Goal: Task Accomplishment & Management: Manage account settings

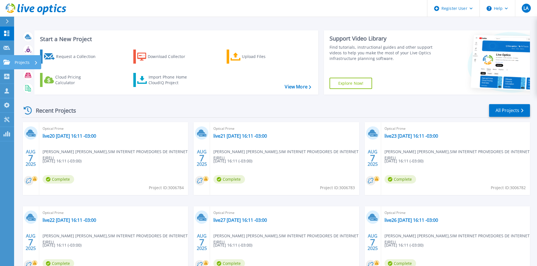
click at [9, 64] on icon at bounding box center [6, 62] width 7 height 5
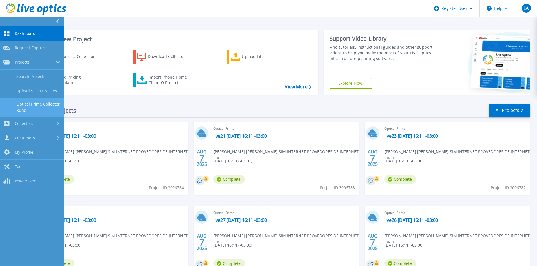
click at [49, 104] on link "Optical Prime Collector Runs" at bounding box center [32, 107] width 64 height 18
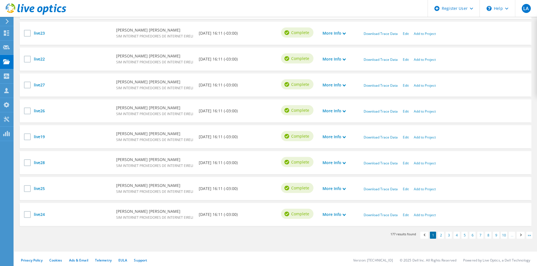
scroll to position [260, 0]
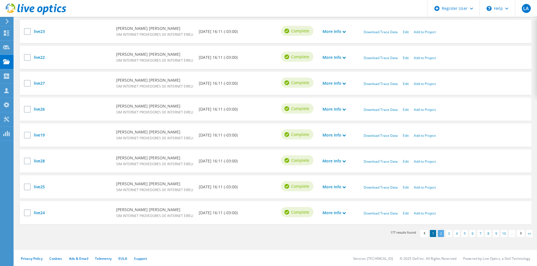
click at [441, 233] on link "2" at bounding box center [440, 233] width 6 height 7
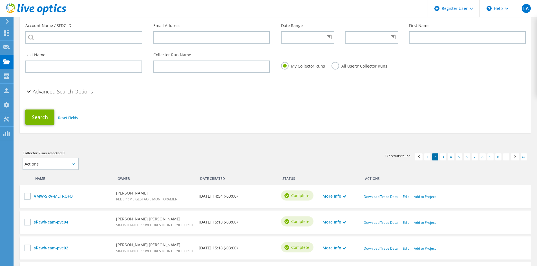
scroll to position [84, 0]
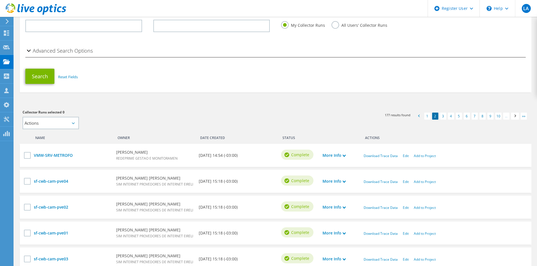
click at [418, 117] on span at bounding box center [418, 117] width 6 height 6
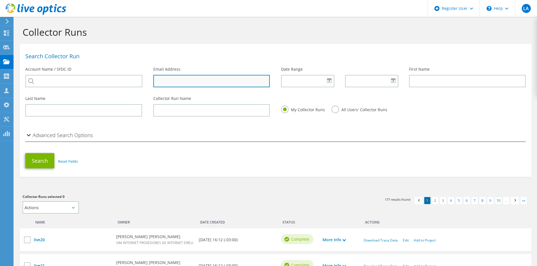
click at [174, 79] on input "text" at bounding box center [211, 81] width 117 height 12
type input "[PERSON_NAME][EMAIL_ADDRESS][DOMAIN_NAME]"
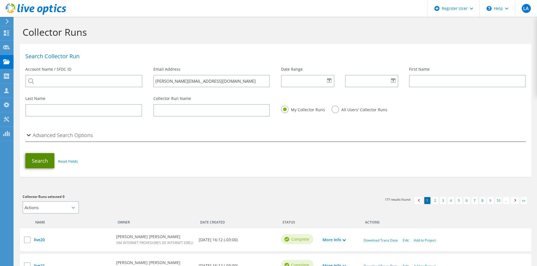
click at [33, 156] on button "Search" at bounding box center [39, 160] width 29 height 15
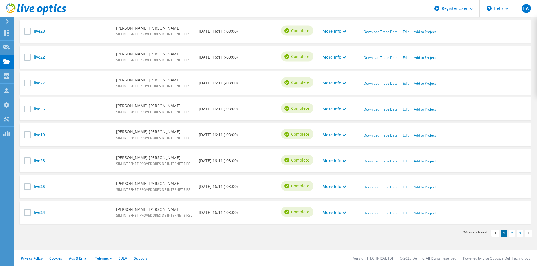
scroll to position [261, 0]
click at [514, 233] on link "2" at bounding box center [511, 232] width 6 height 7
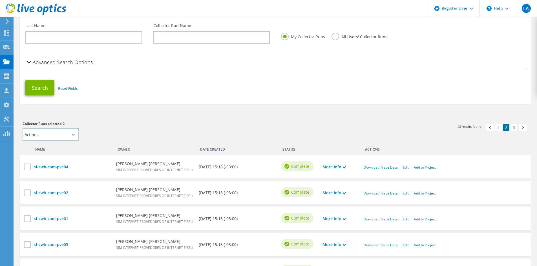
scroll to position [141, 0]
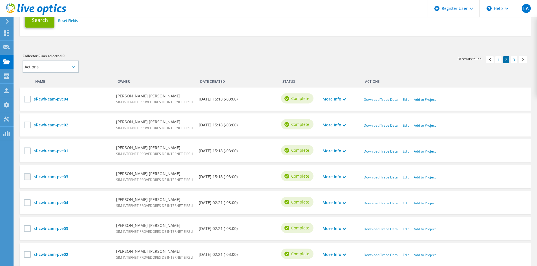
click at [26, 176] on label at bounding box center [28, 176] width 8 height 7
click at [0, 0] on input "checkbox" at bounding box center [0, 0] width 0 height 0
click at [27, 152] on label at bounding box center [28, 151] width 8 height 7
click at [0, 0] on input "checkbox" at bounding box center [0, 0] width 0 height 0
click at [29, 129] on div at bounding box center [28, 127] width 8 height 10
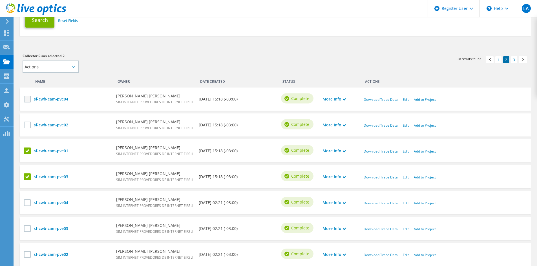
click at [30, 102] on label at bounding box center [28, 99] width 8 height 7
click at [0, 0] on input "checkbox" at bounding box center [0, 0] width 0 height 0
click at [28, 123] on label at bounding box center [28, 125] width 8 height 7
click at [0, 0] on input "checkbox" at bounding box center [0, 0] width 0 height 0
click at [43, 68] on select "Actions Add to new project" at bounding box center [51, 67] width 56 height 12
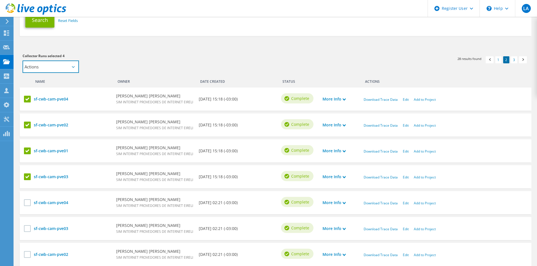
select select "new_proj"
click at [23, 61] on select "Actions Add to new project" at bounding box center [51, 67] width 56 height 12
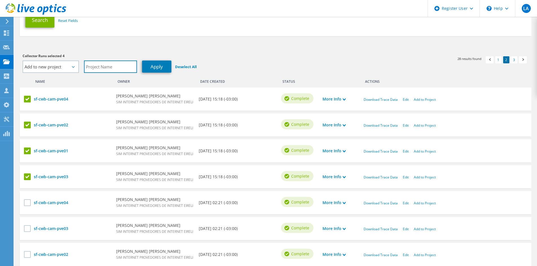
click at [97, 67] on input "text" at bounding box center [110, 67] width 53 height 12
type input "V"
type input "Sim - Nova Execução"
click at [157, 64] on link "Apply" at bounding box center [156, 67] width 29 height 12
select select "Actions"
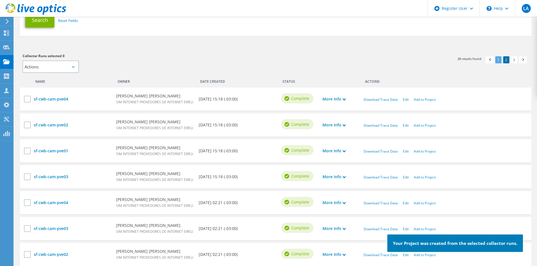
click at [496, 59] on link "1" at bounding box center [498, 59] width 6 height 7
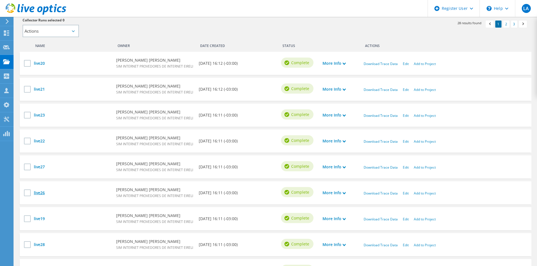
scroll to position [261, 0]
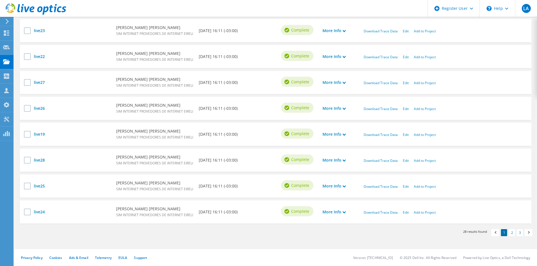
click at [22, 212] on div "live24 Jackson Völtz SIM INTERNET PROVEDORES DE INTERNET EIRELI 08/07/2025, 16:…" at bounding box center [275, 212] width 511 height 23
click at [27, 211] on label at bounding box center [28, 212] width 8 height 7
click at [0, 0] on input "checkbox" at bounding box center [0, 0] width 0 height 0
click at [25, 186] on label at bounding box center [28, 186] width 8 height 7
click at [0, 0] on input "checkbox" at bounding box center [0, 0] width 0 height 0
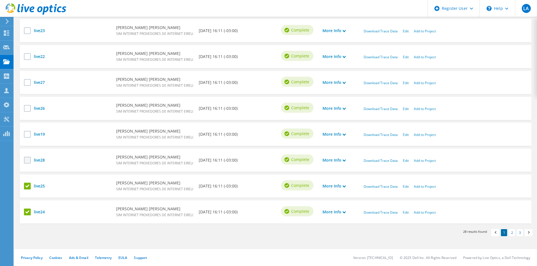
click at [27, 162] on label at bounding box center [28, 160] width 8 height 7
click at [0, 0] on input "checkbox" at bounding box center [0, 0] width 0 height 0
click at [26, 132] on label at bounding box center [28, 134] width 8 height 7
click at [0, 0] on input "checkbox" at bounding box center [0, 0] width 0 height 0
click at [24, 103] on div "live26 Jackson Völtz SIM INTERNET PROVEDORES DE INTERNET EIRELI 08/07/2025, 16:…" at bounding box center [275, 108] width 511 height 23
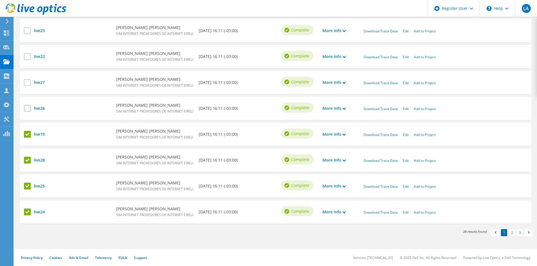
click at [30, 108] on label at bounding box center [28, 108] width 8 height 7
click at [0, 0] on input "checkbox" at bounding box center [0, 0] width 0 height 0
click at [24, 85] on label at bounding box center [28, 82] width 8 height 7
click at [0, 0] on input "checkbox" at bounding box center [0, 0] width 0 height 0
click at [25, 58] on label at bounding box center [28, 56] width 8 height 7
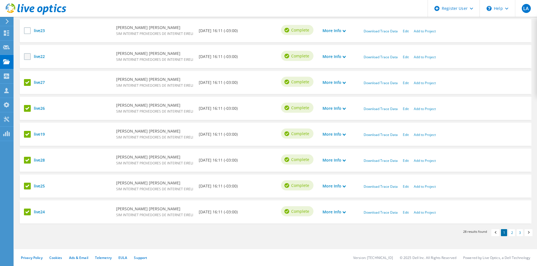
click at [0, 0] on input "checkbox" at bounding box center [0, 0] width 0 height 0
click at [26, 34] on label at bounding box center [28, 30] width 8 height 7
click at [0, 0] on input "checkbox" at bounding box center [0, 0] width 0 height 0
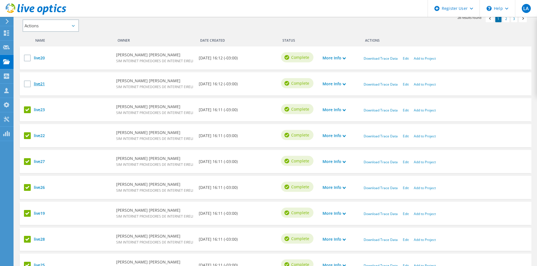
scroll to position [148, 0]
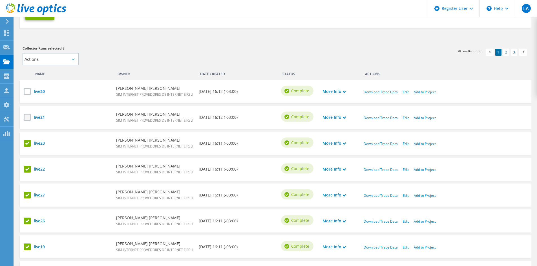
click at [27, 118] on label at bounding box center [28, 117] width 8 height 7
click at [0, 0] on input "checkbox" at bounding box center [0, 0] width 0 height 0
click at [27, 89] on label at bounding box center [28, 91] width 8 height 7
click at [0, 0] on input "checkbox" at bounding box center [0, 0] width 0 height 0
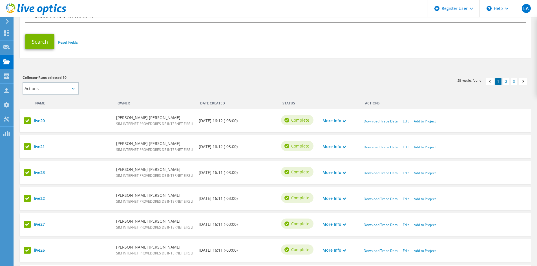
scroll to position [92, 0]
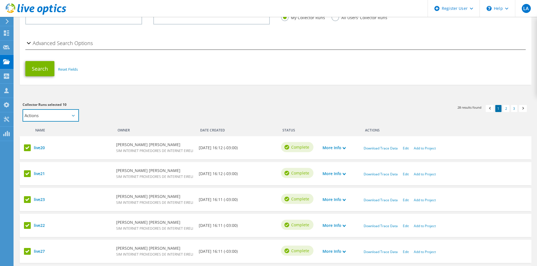
click at [70, 111] on select "Actions Add to new project" at bounding box center [51, 115] width 56 height 12
click at [71, 116] on select "Actions Add to new project" at bounding box center [51, 115] width 56 height 12
select select "new_proj"
click at [23, 109] on select "Actions Add to new project" at bounding box center [51, 115] width 56 height 12
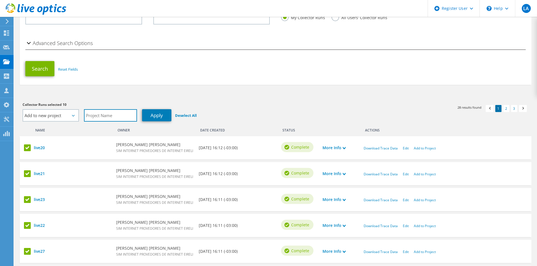
click at [105, 119] on input "text" at bounding box center [110, 115] width 53 height 12
type input "Sim - VMs"
click at [165, 114] on link "Apply" at bounding box center [156, 115] width 29 height 12
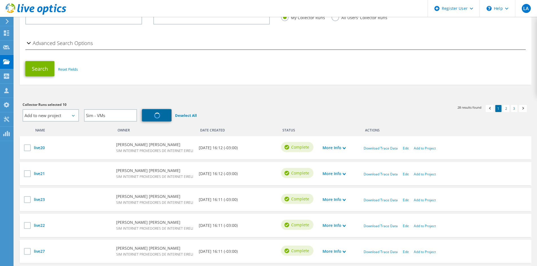
select select "Actions"
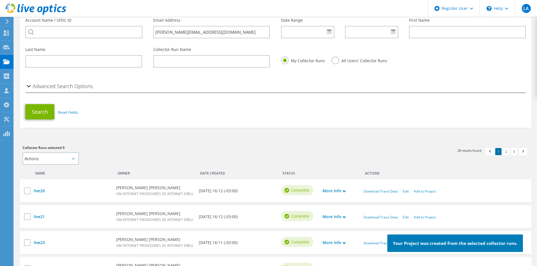
scroll to position [0, 0]
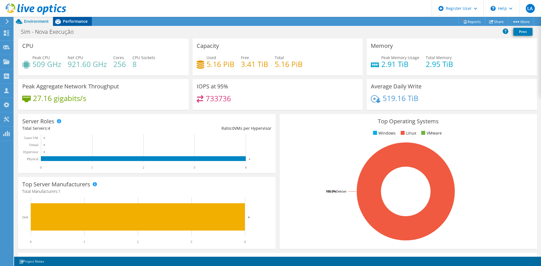
click at [63, 23] on span "Performance" at bounding box center [75, 21] width 25 height 5
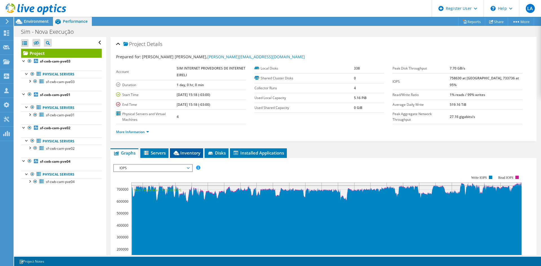
click at [188, 155] on span "Inventory" at bounding box center [187, 153] width 28 height 6
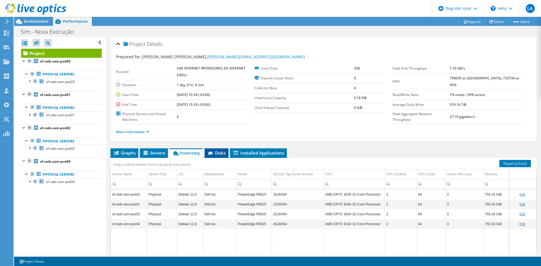
click at [216, 156] on li "Disks" at bounding box center [216, 153] width 24 height 10
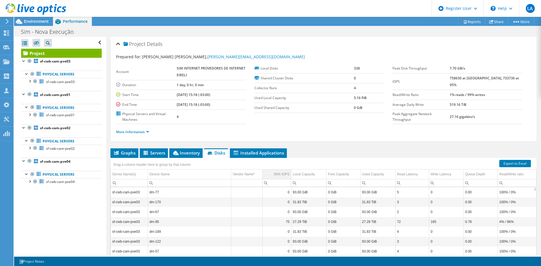
click at [279, 174] on div "95% IOPS" at bounding box center [282, 174] width 16 height 7
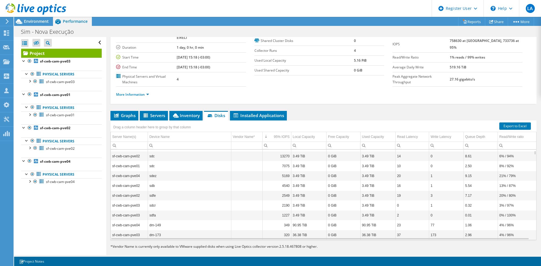
scroll to position [44, 0]
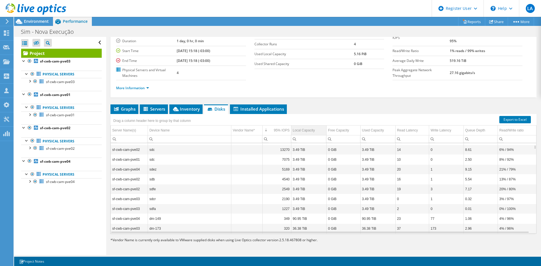
click at [303, 130] on div "Local Capacity" at bounding box center [304, 130] width 22 height 7
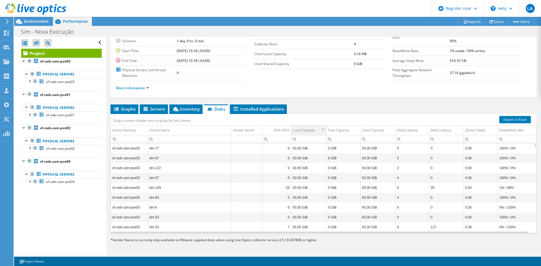
click at [303, 130] on div "Local Capacity" at bounding box center [304, 130] width 22 height 7
click at [305, 129] on div "Local Capacity" at bounding box center [304, 130] width 22 height 7
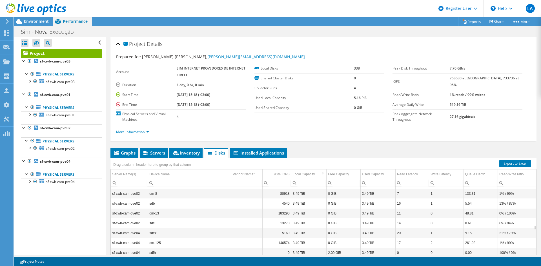
scroll to position [1453, 0]
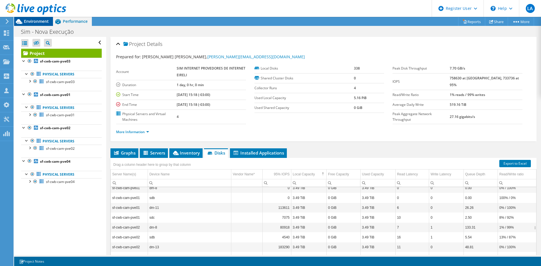
click at [39, 22] on span "Environment" at bounding box center [36, 21] width 25 height 5
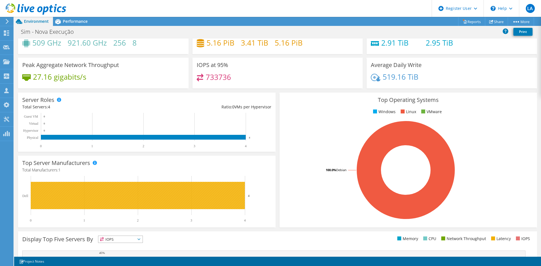
scroll to position [0, 0]
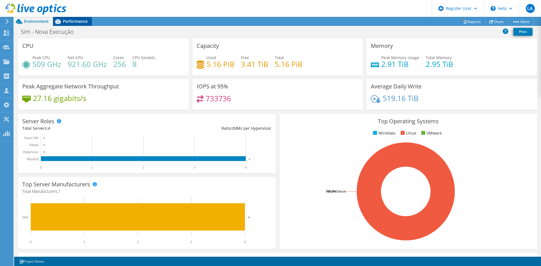
click at [72, 19] on span "Performance" at bounding box center [75, 21] width 25 height 5
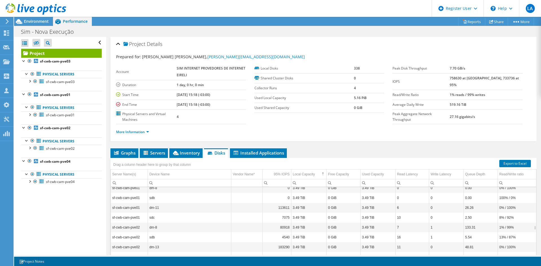
click at [37, 18] on div at bounding box center [33, 9] width 66 height 19
click at [34, 23] on span "Environment" at bounding box center [36, 21] width 25 height 5
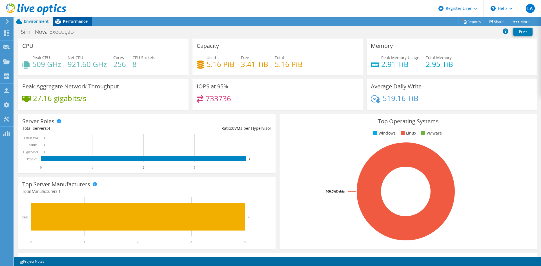
click at [81, 20] on span "Performance" at bounding box center [75, 21] width 25 height 5
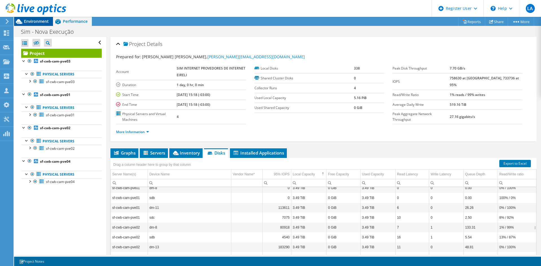
click at [19, 23] on icon at bounding box center [19, 21] width 6 height 5
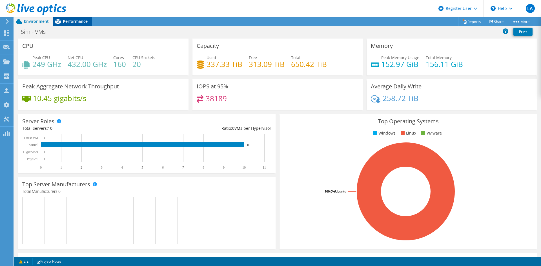
click at [77, 23] on span "Performance" at bounding box center [75, 21] width 25 height 5
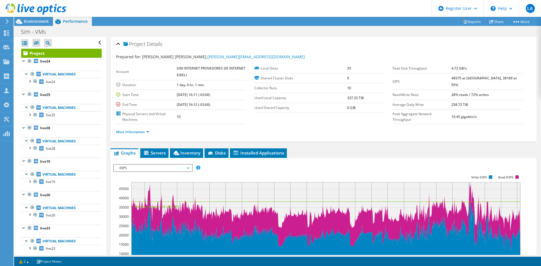
click at [36, 16] on div at bounding box center [33, 9] width 66 height 19
click at [38, 20] on span "Environment" at bounding box center [36, 21] width 25 height 5
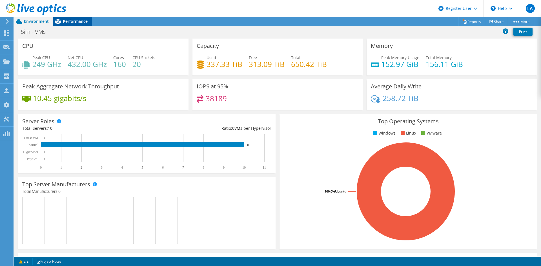
click at [74, 19] on span "Performance" at bounding box center [75, 21] width 25 height 5
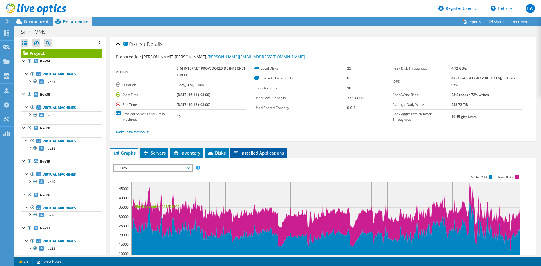
click at [258, 154] on span "Installed Applications" at bounding box center [258, 153] width 51 height 6
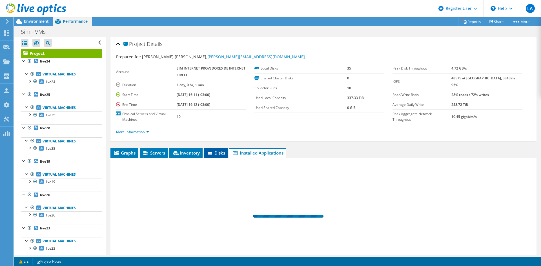
click at [220, 152] on span "Disks" at bounding box center [216, 153] width 18 height 6
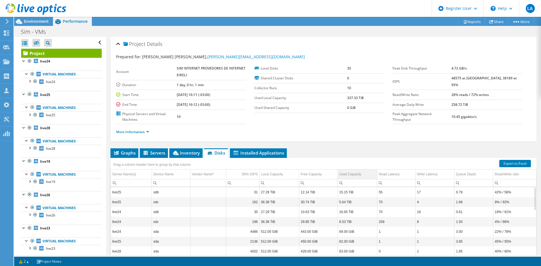
scroll to position [28, 0]
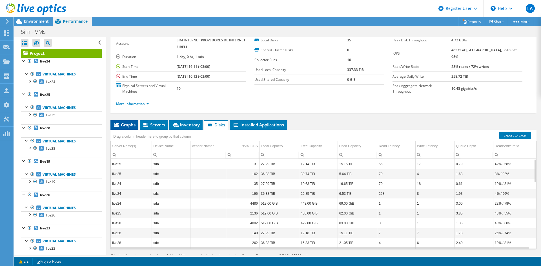
click at [129, 127] on span "Graphs" at bounding box center [124, 125] width 22 height 6
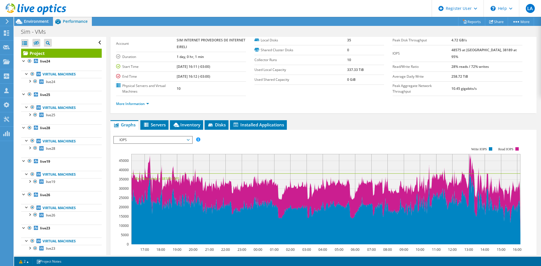
click at [132, 99] on div "More Information" at bounding box center [323, 104] width 415 height 16
click at [135, 104] on link "More Information" at bounding box center [132, 103] width 33 height 5
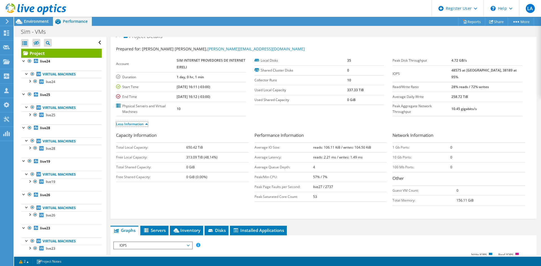
scroll to position [0, 0]
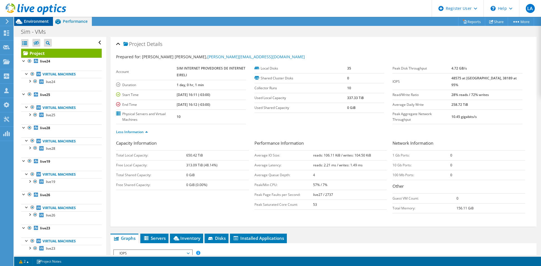
click at [38, 21] on span "Environment" at bounding box center [36, 21] width 25 height 5
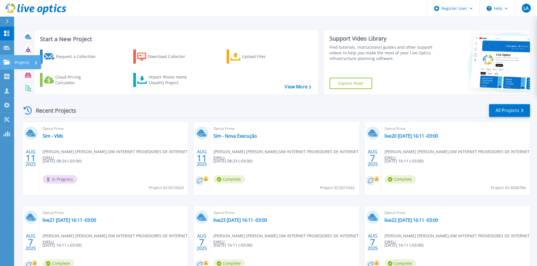
click at [6, 61] on icon at bounding box center [6, 62] width 7 height 5
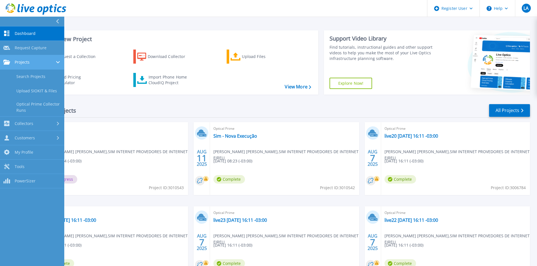
click at [35, 65] on link "Projects Projects" at bounding box center [32, 62] width 64 height 14
click at [35, 63] on div "Projects" at bounding box center [31, 62] width 57 height 5
click at [36, 77] on link "Search Projects" at bounding box center [32, 77] width 64 height 14
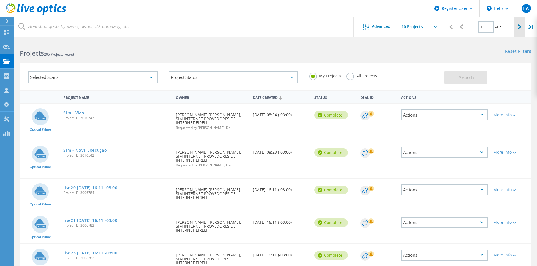
drag, startPoint x: 516, startPoint y: 27, endPoint x: 512, endPoint y: 29, distance: 4.4
click at [515, 28] on div at bounding box center [519, 27] width 12 height 20
type input "2"
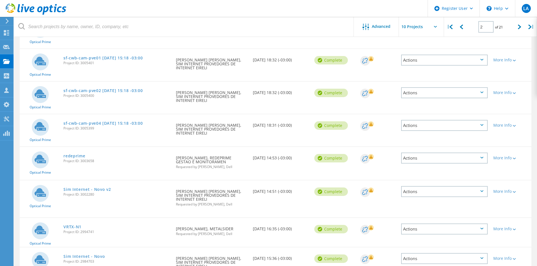
scroll to position [162, 0]
